Goal: Find specific page/section: Find specific page/section

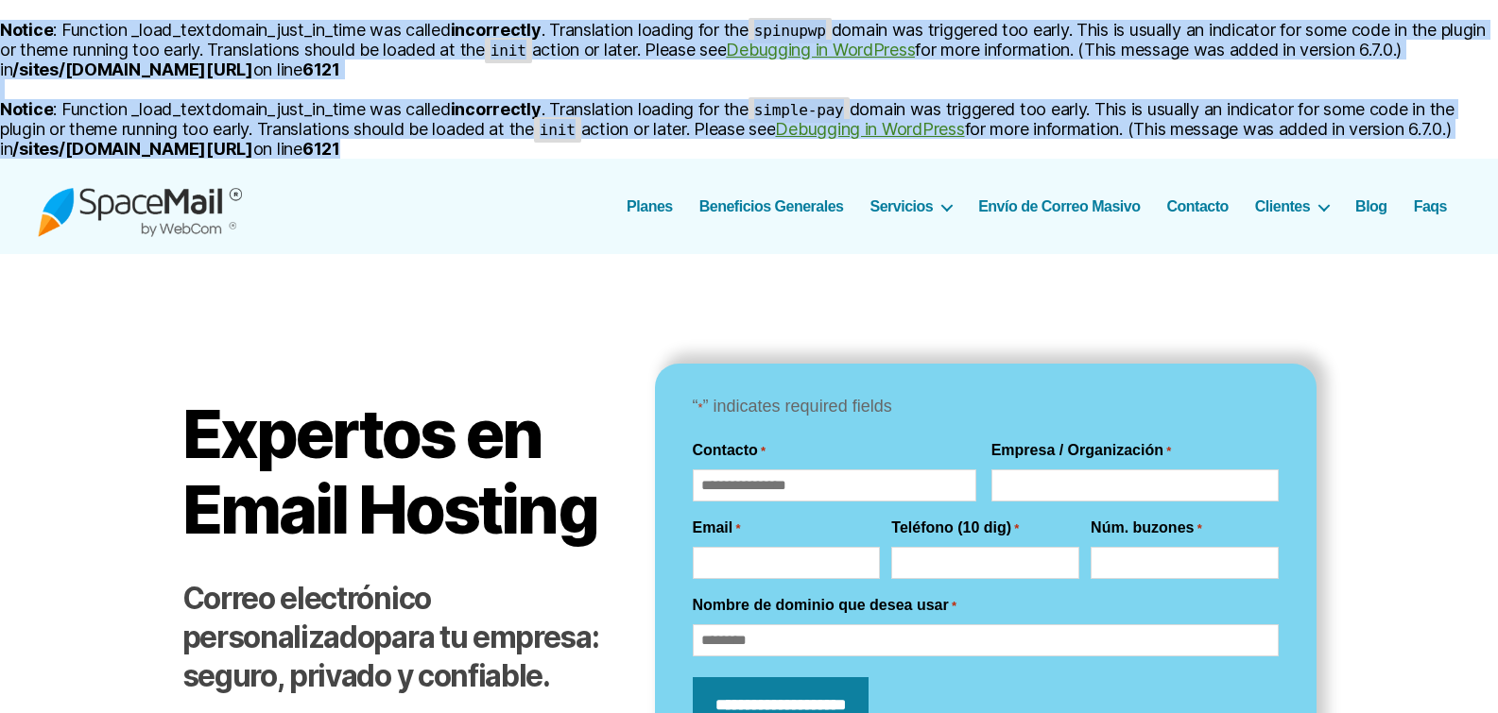
drag, startPoint x: 613, startPoint y: 150, endPoint x: 0, endPoint y: 35, distance: 624.0
copy body "Notice : Function _load_textdomain_just_in_time was called incorrectly . Transl…"
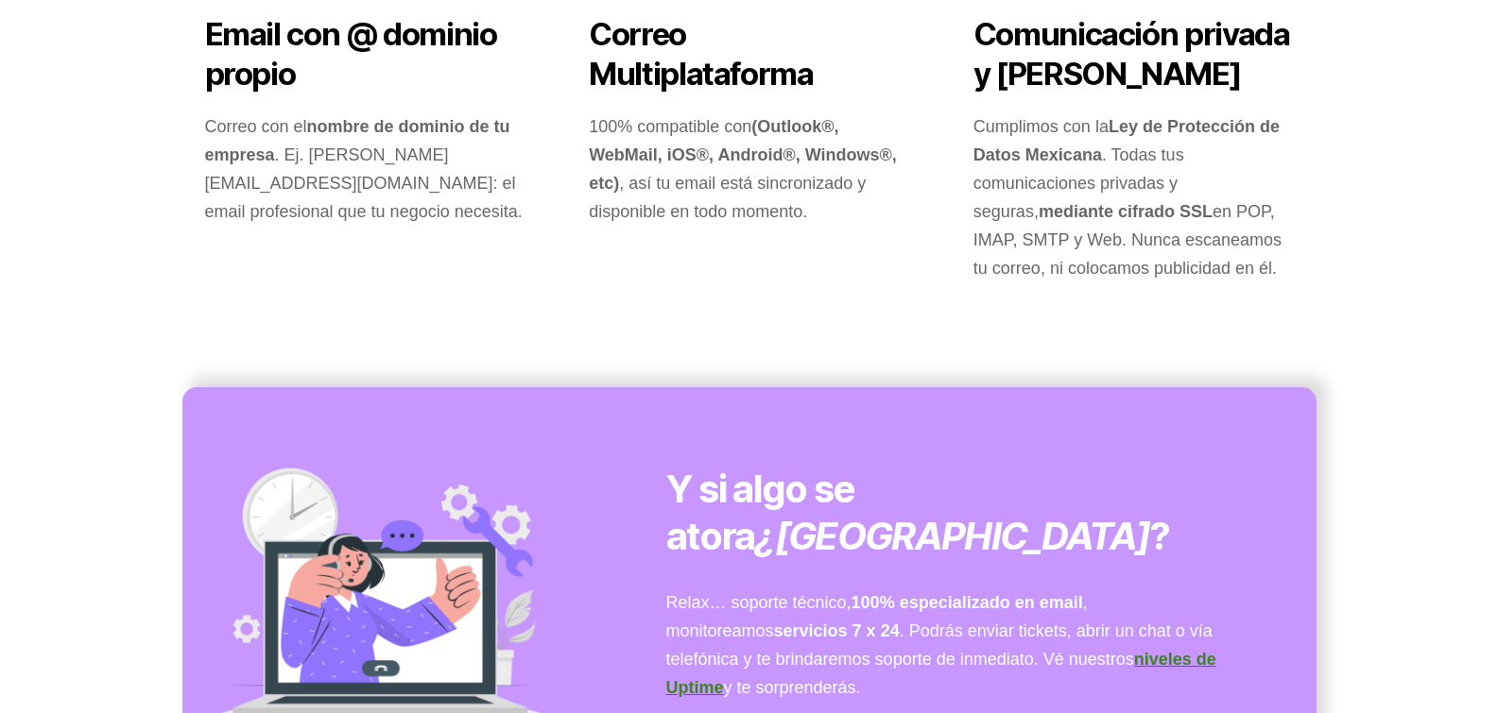
scroll to position [4502, 0]
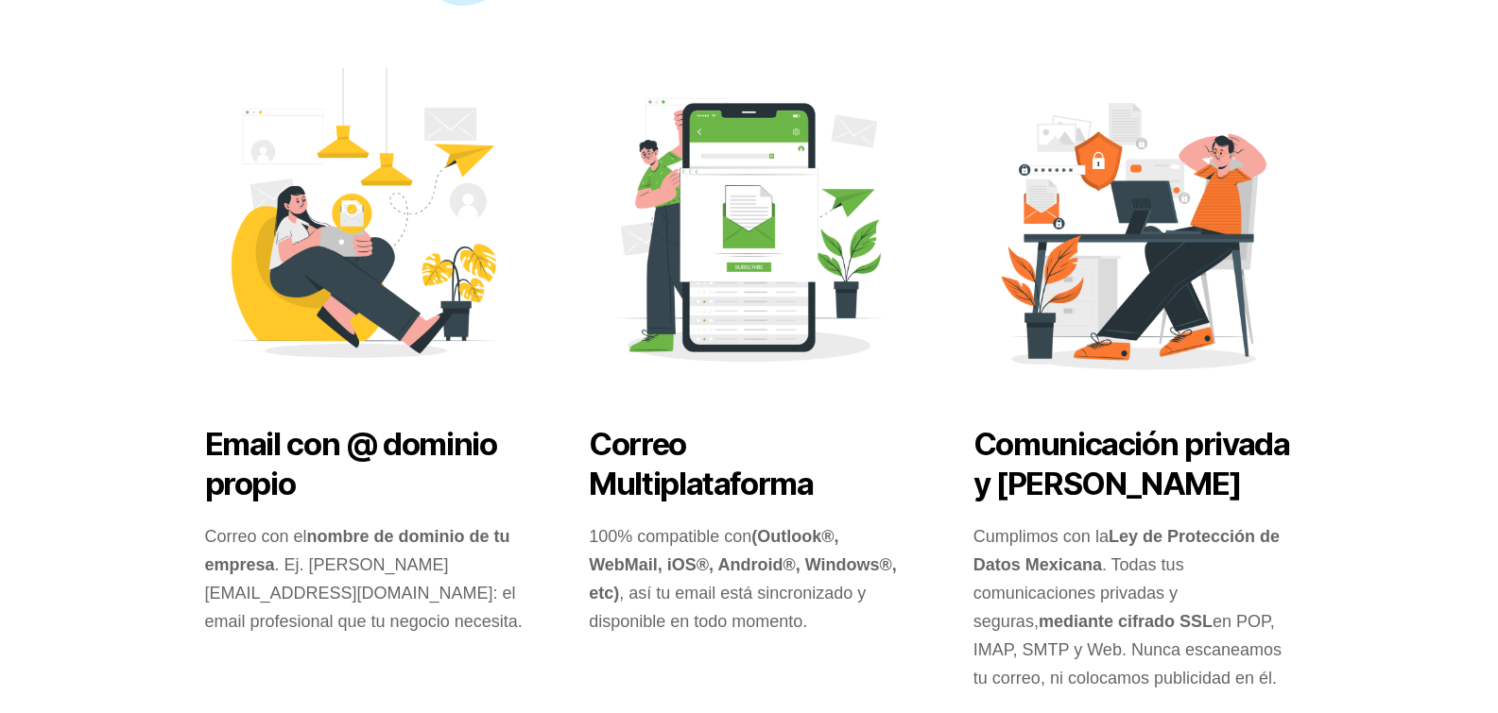
drag, startPoint x: 637, startPoint y: 349, endPoint x: 0, endPoint y: 339, distance: 636.9
copy body "Deprecated : Creation of dynamic property SimplePay\Core\Settings\Setting_Input…"
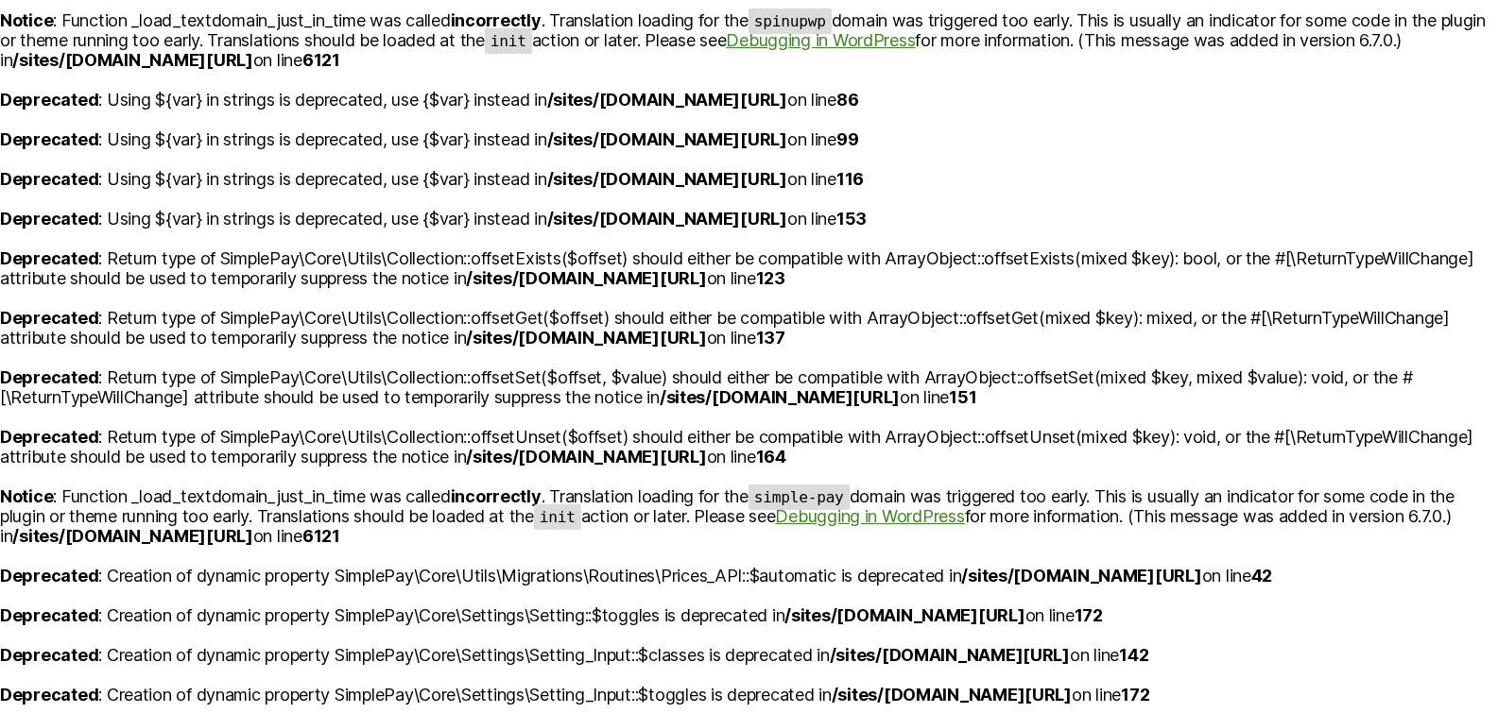
scroll to position [0, 0]
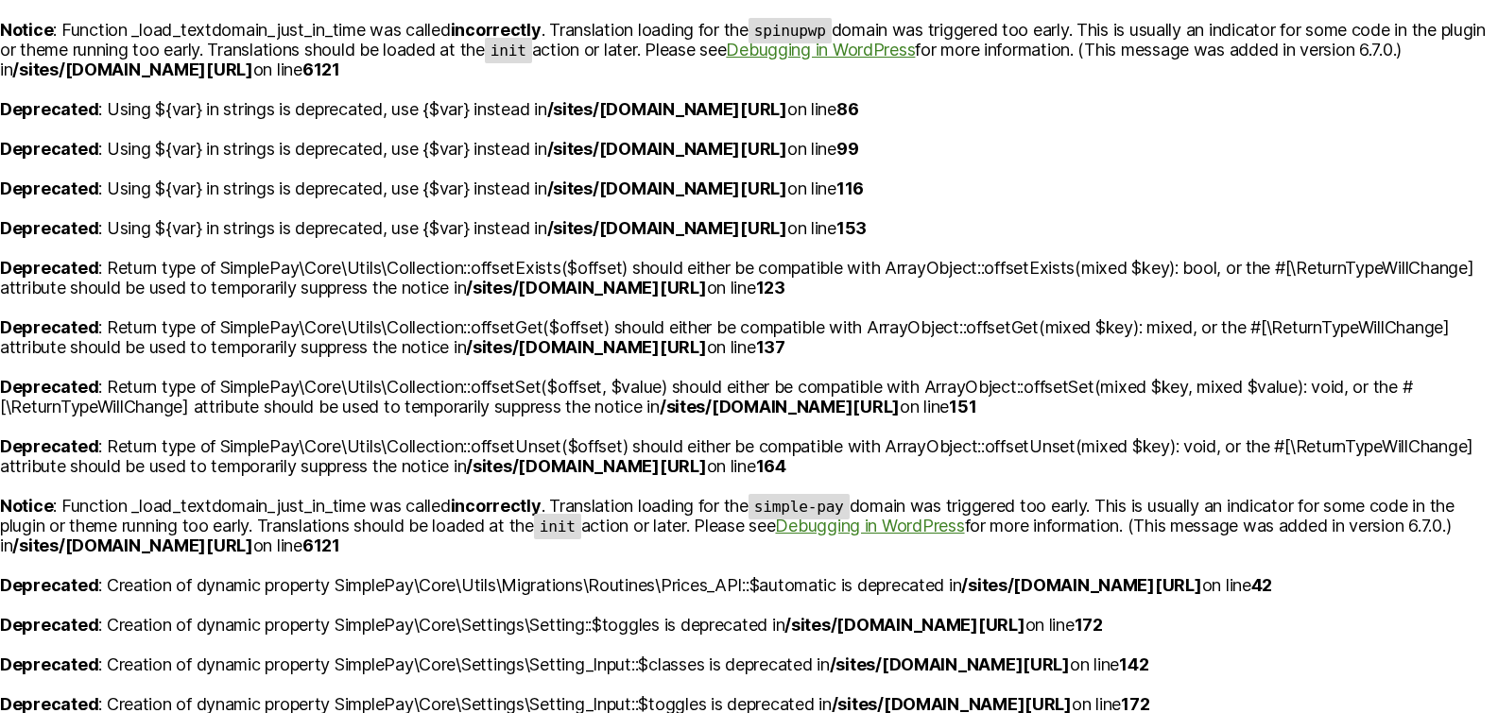
drag, startPoint x: 1027, startPoint y: 446, endPoint x: 858, endPoint y: 443, distance: 169.2
click at [706, 357] on b "/sites/[DOMAIN_NAME][URL]" at bounding box center [586, 347] width 240 height 20
copy b "wp-simple-pay-pro-3"
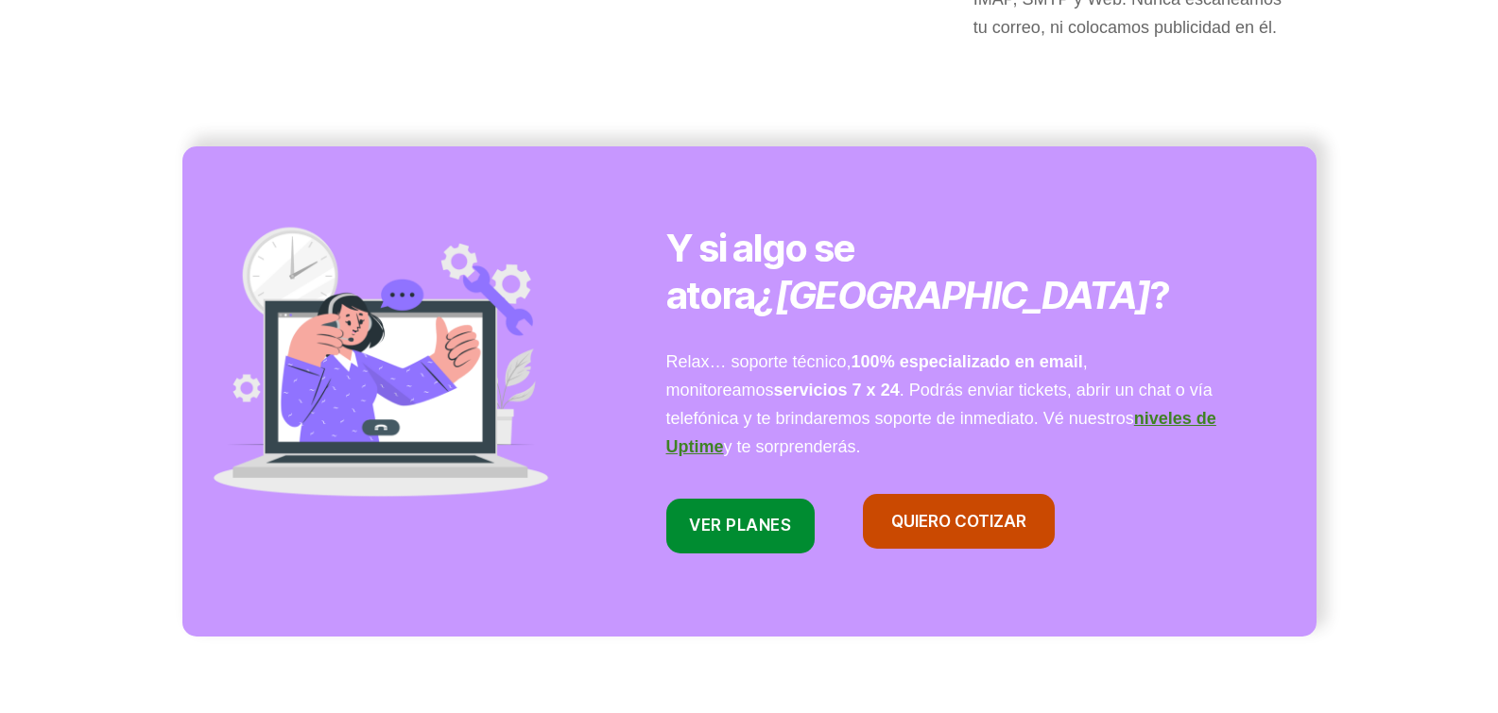
scroll to position [4728, 0]
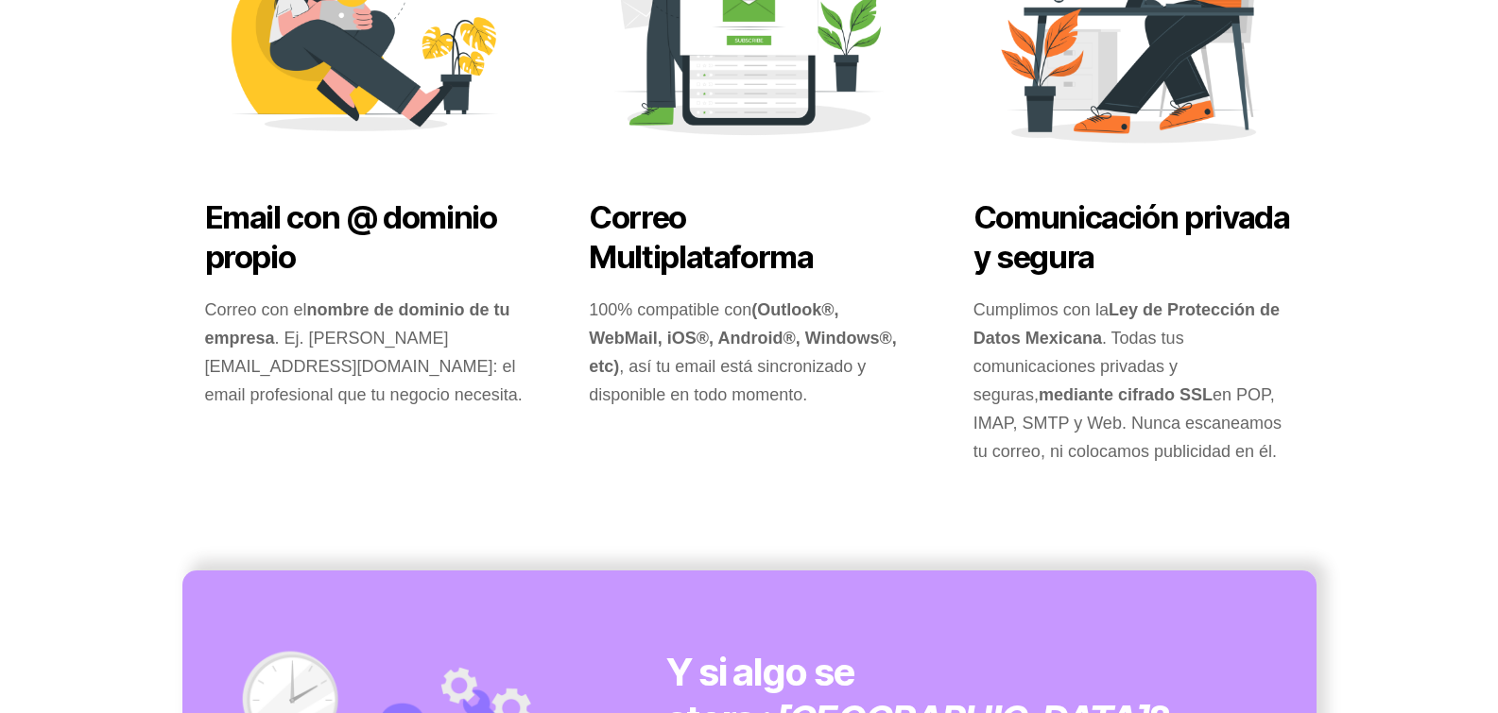
drag, startPoint x: 1261, startPoint y: 342, endPoint x: 83, endPoint y: 367, distance: 1177.6
copy b "wp-simple-pay-pro-3/includes"
